Goal: Information Seeking & Learning: Learn about a topic

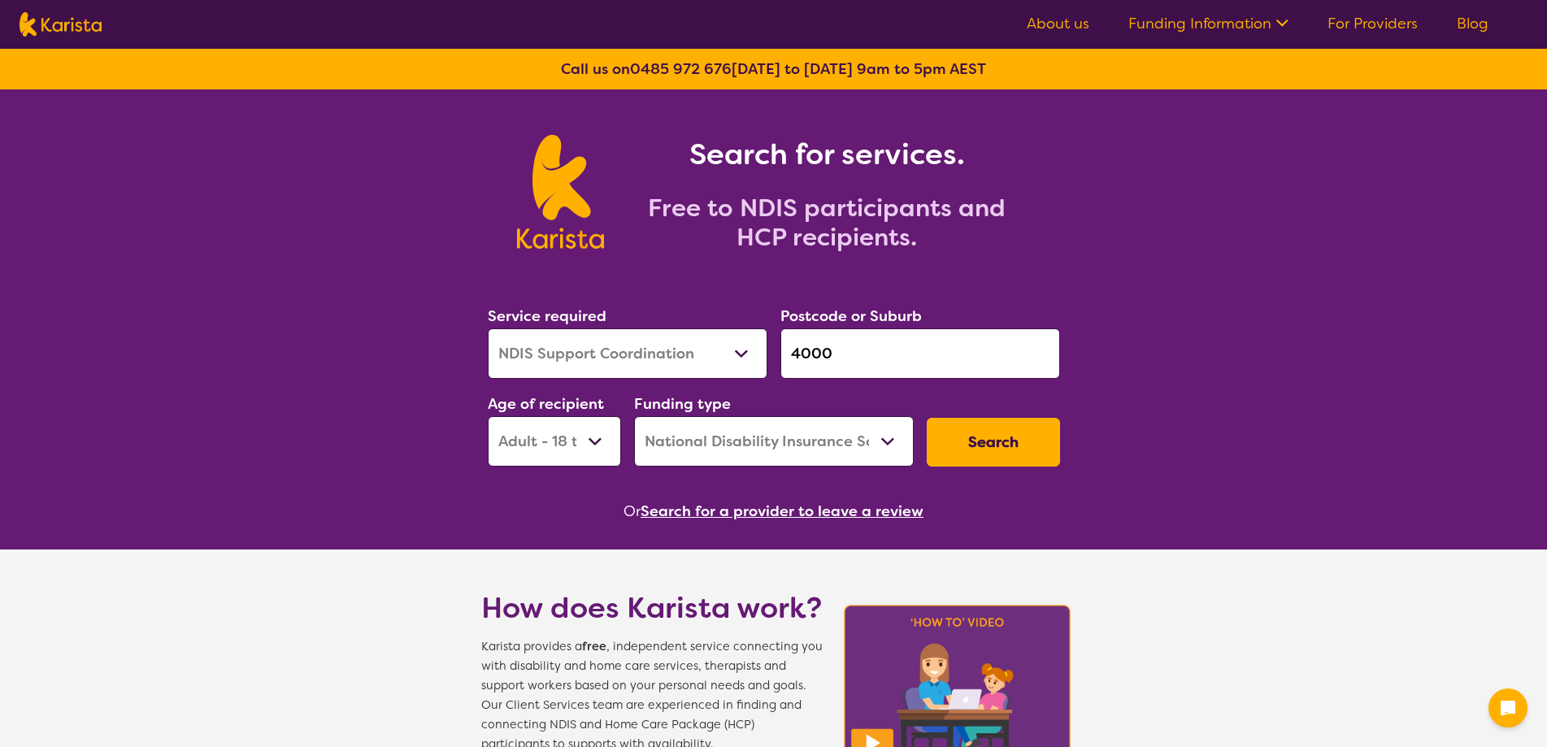
select select "NDIS Support Coordination"
select select "AD"
select select "NDIS"
click at [964, 441] on button "Search" at bounding box center [993, 442] width 133 height 49
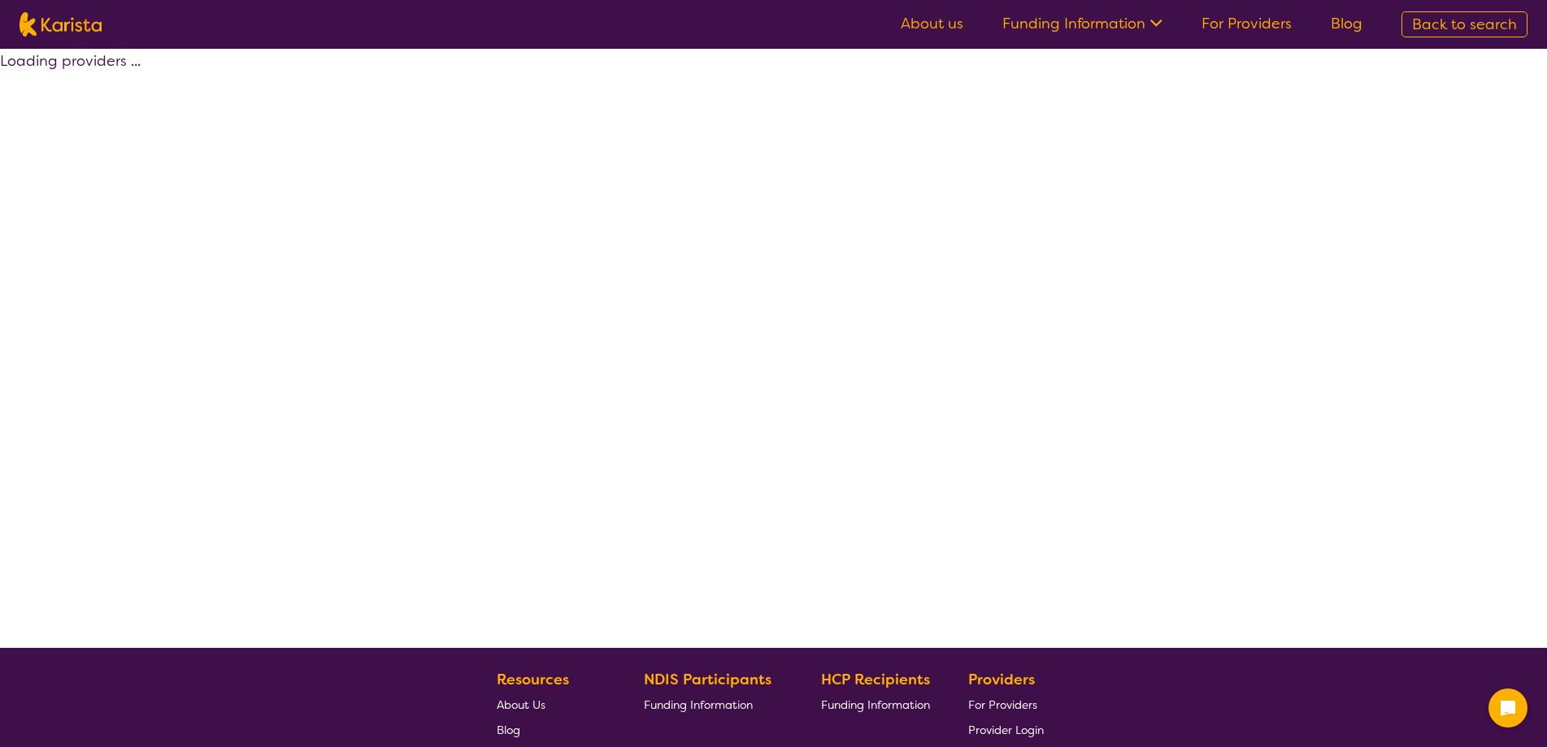
select select "by_score"
